Goal: Information Seeking & Learning: Learn about a topic

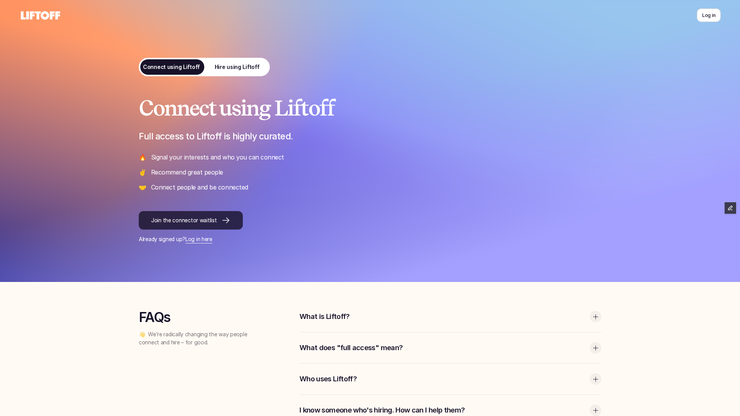
click at [207, 224] on p "Join the connector waitlist" at bounding box center [184, 221] width 66 height 8
click at [244, 74] on link "Hire using Liftoff" at bounding box center [237, 67] width 66 height 19
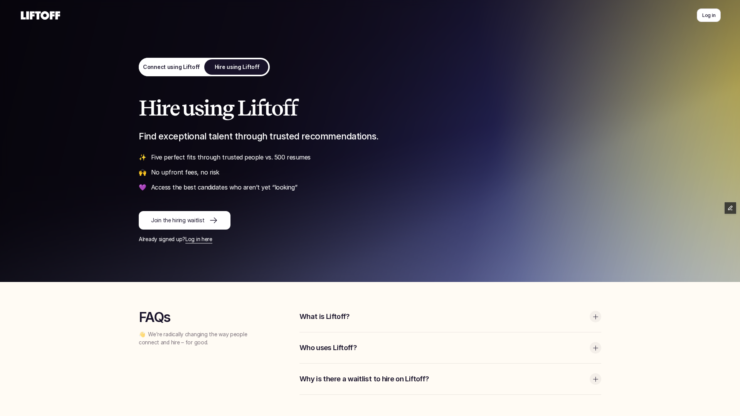
click at [191, 217] on p "Join the hiring waitlist" at bounding box center [177, 221] width 53 height 8
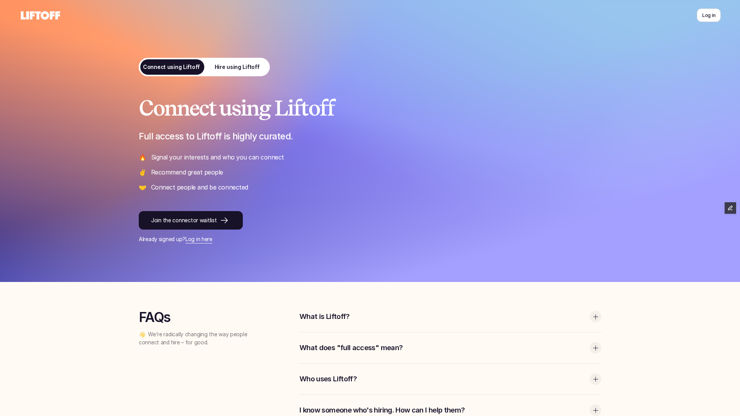
click at [53, 15] on use at bounding box center [40, 15] width 39 height 8
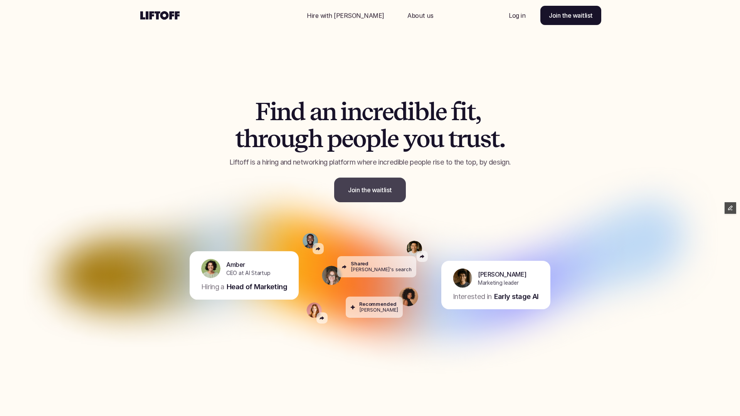
click at [379, 191] on p "Join the waitlist" at bounding box center [370, 189] width 44 height 9
click at [379, 192] on p "Join the waitlist" at bounding box center [370, 189] width 44 height 9
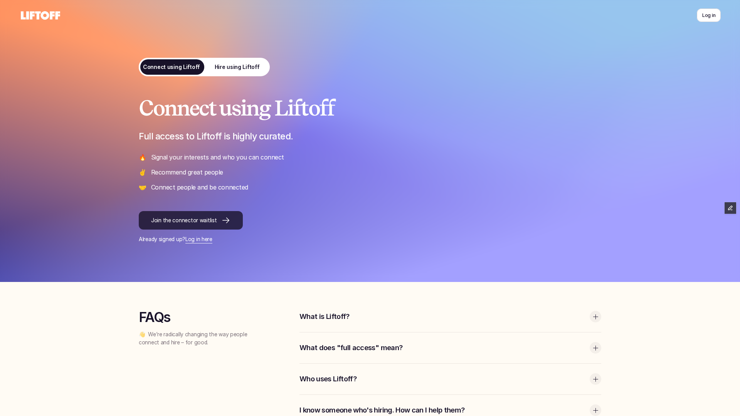
click at [211, 220] on p "Join the connector waitlist" at bounding box center [184, 221] width 66 height 8
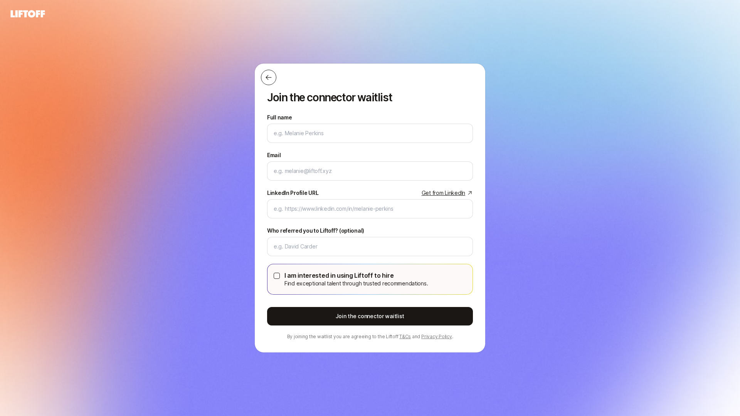
click at [269, 74] on icon at bounding box center [269, 78] width 8 height 8
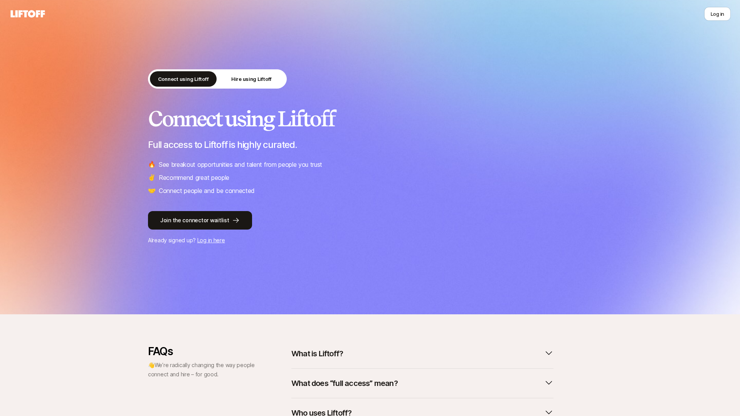
click at [292, 226] on link "Join the connector waitlist" at bounding box center [370, 220] width 444 height 19
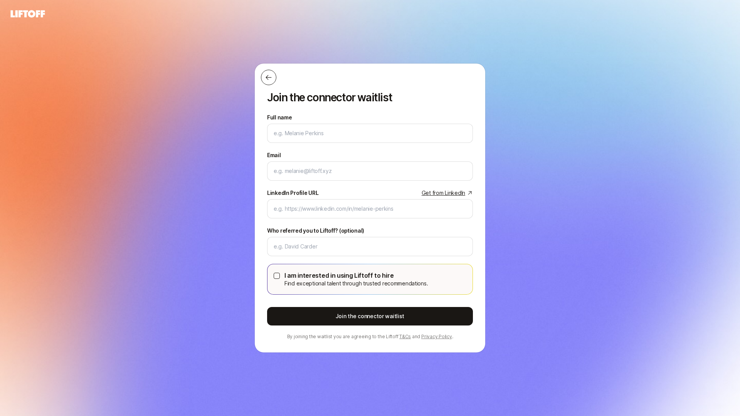
click at [265, 76] on icon at bounding box center [269, 78] width 8 height 8
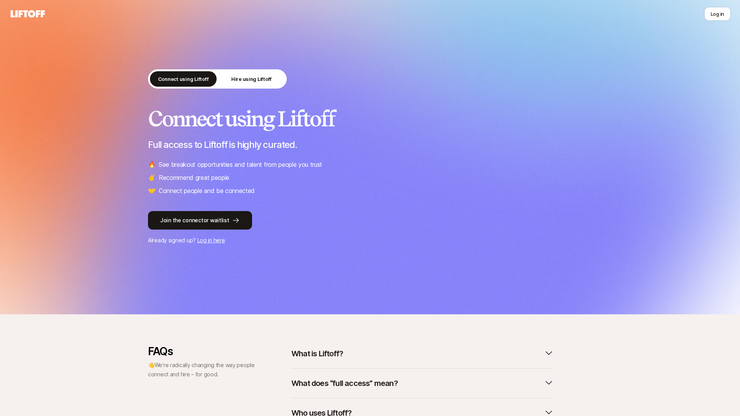
click at [300, 220] on link "Join the connector waitlist" at bounding box center [370, 220] width 444 height 19
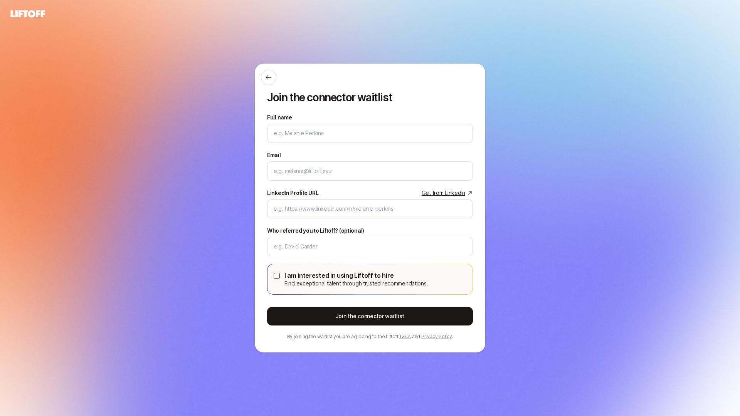
click at [227, 181] on div "Join the connector waitlist Full name We'll use as your preferred name. Change …" at bounding box center [370, 208] width 740 height 373
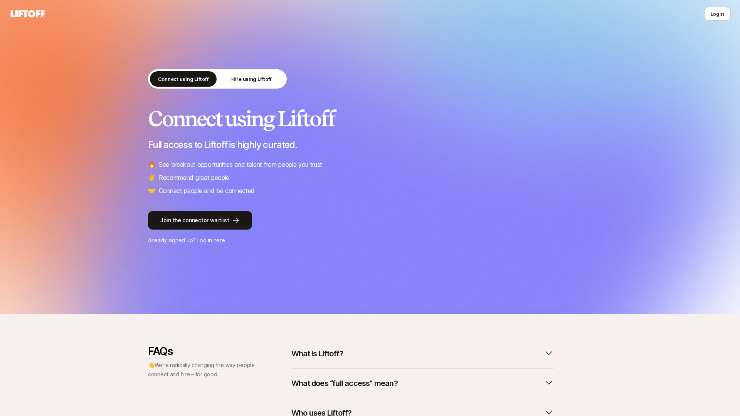
click at [36, 18] on icon at bounding box center [27, 13] width 37 height 11
click at [37, 19] on div "Log in" at bounding box center [370, 14] width 722 height 14
click at [32, 16] on icon at bounding box center [28, 13] width 34 height 7
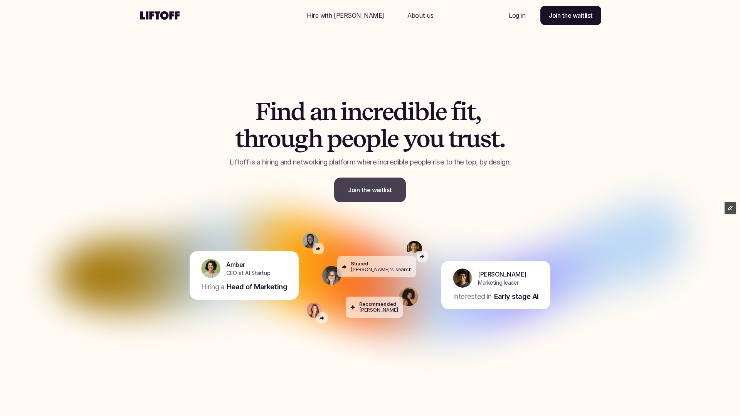
click at [394, 199] on link "Join the waitlist" at bounding box center [370, 190] width 72 height 25
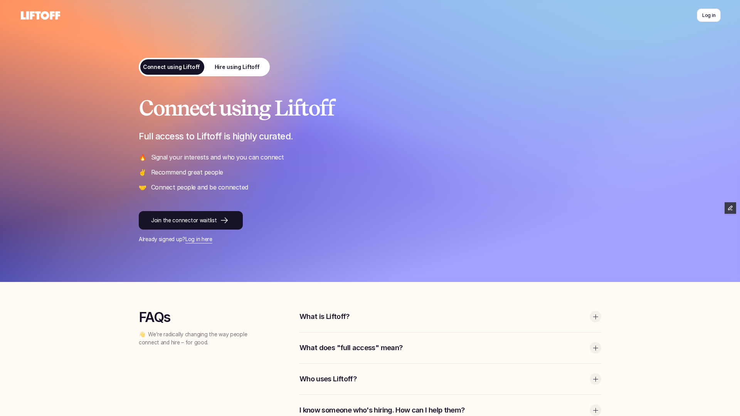
click at [321, 108] on h1 "Connect using Liftoff" at bounding box center [370, 108] width 463 height 24
click at [332, 190] on p "Connect people and be connected" at bounding box center [376, 187] width 450 height 9
click at [183, 219] on p "Join the connector waitlist" at bounding box center [184, 221] width 66 height 8
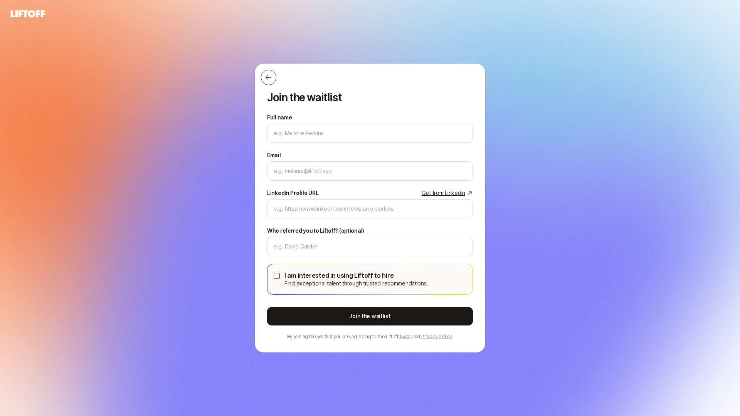
click at [274, 79] on button at bounding box center [268, 77] width 15 height 15
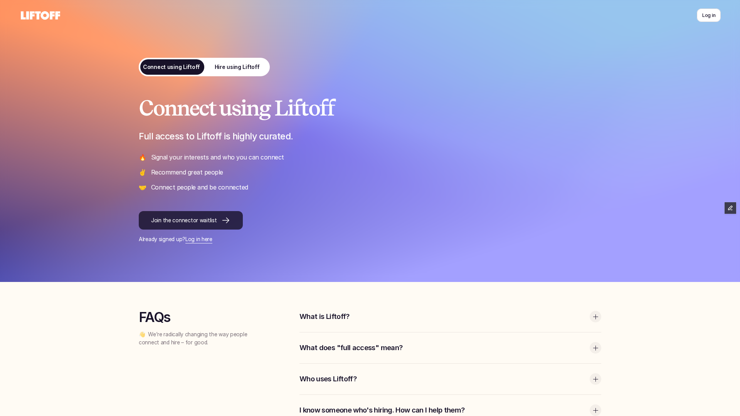
click at [321, 202] on div "Connect using Liftoff Full access to Liftoff is highly curated. 🔥 Signal your i…" at bounding box center [370, 169] width 463 height 147
click at [226, 61] on link "Hire using Liftoff" at bounding box center [237, 67] width 66 height 19
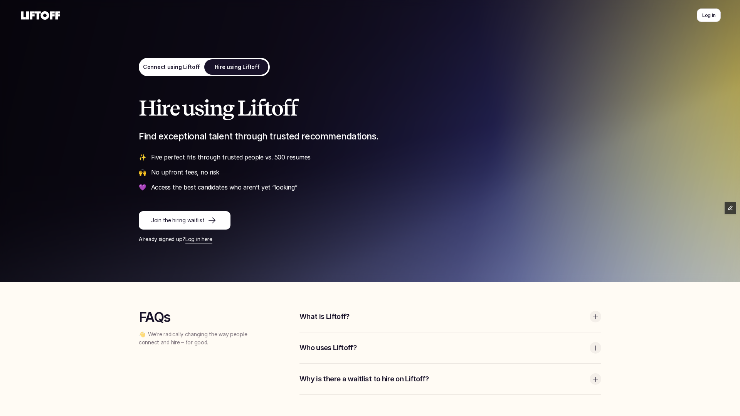
click at [177, 67] on p "Connect using Liftoff" at bounding box center [171, 67] width 57 height 8
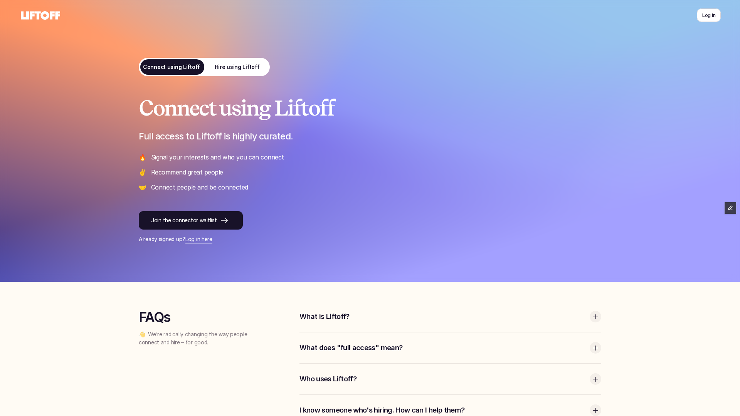
click at [343, 312] on div "What is Liftoff?" at bounding box center [451, 316] width 302 height 31
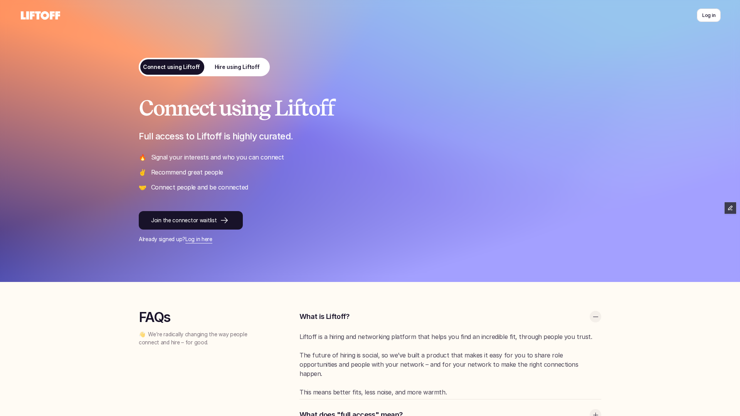
click at [343, 312] on p "What is Liftoff?" at bounding box center [443, 317] width 286 height 10
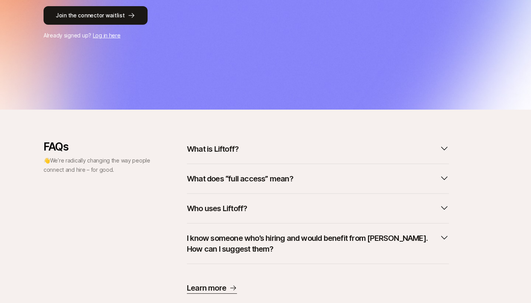
scroll to position [227, 0]
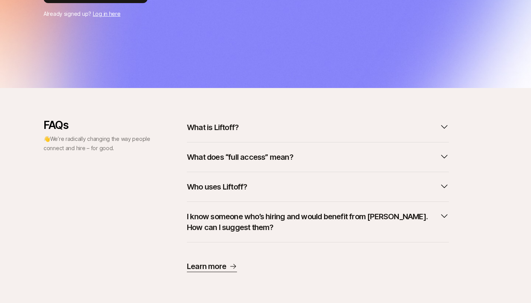
click at [207, 264] on p "Learn more" at bounding box center [206, 266] width 39 height 11
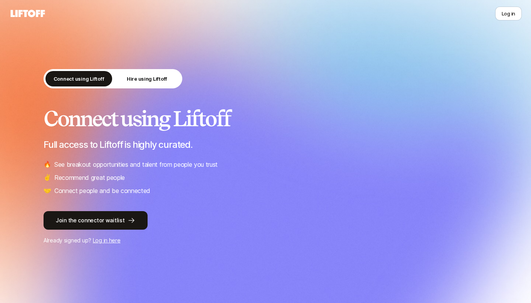
scroll to position [227, 0]
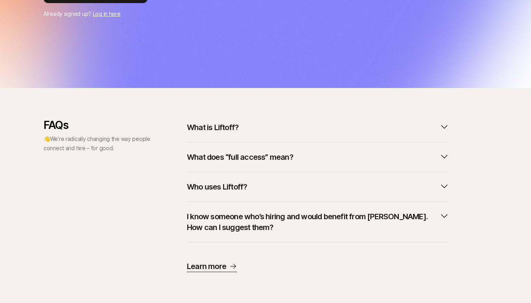
click at [203, 267] on p "Learn more" at bounding box center [206, 266] width 39 height 11
